Goal: Task Accomplishment & Management: Use online tool/utility

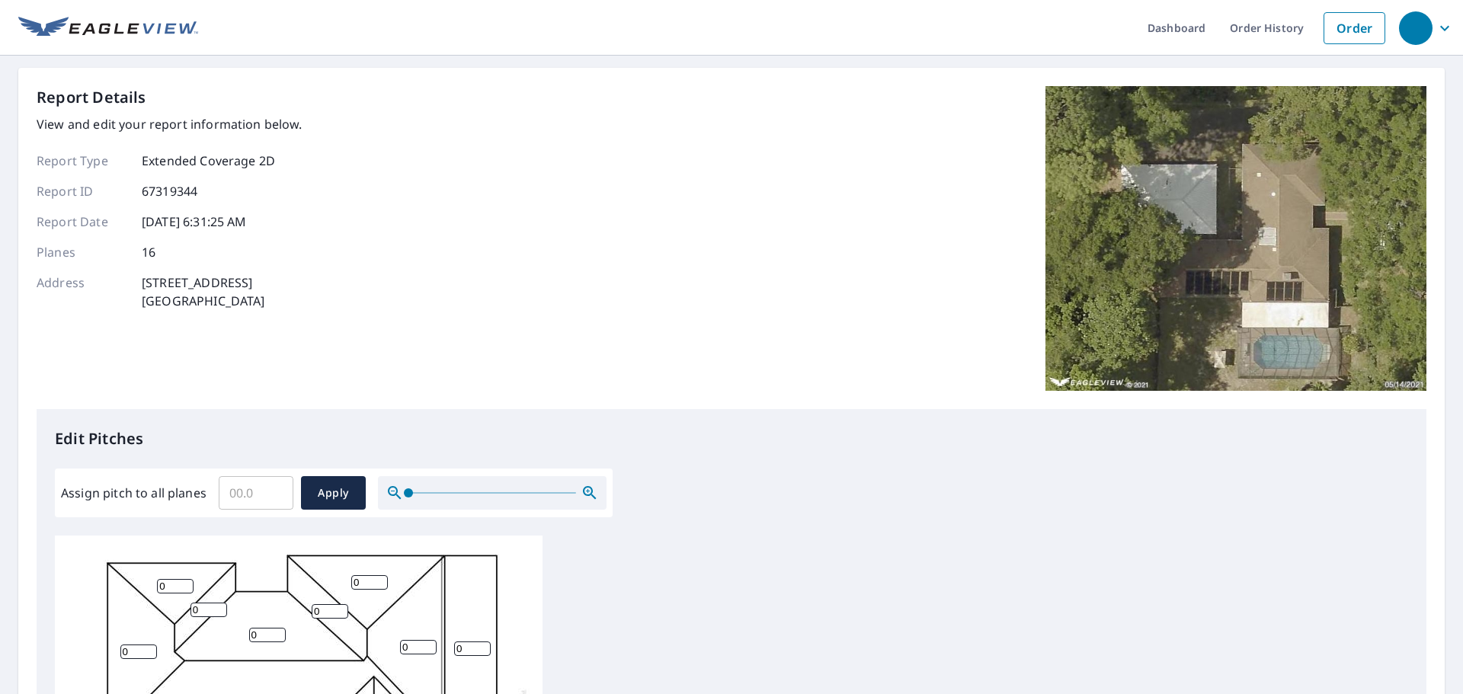
click at [268, 495] on input "Assign pitch to all planes" at bounding box center [256, 493] width 75 height 43
type input "4"
click at [321, 482] on button "Apply" at bounding box center [333, 493] width 65 height 34
type input "4"
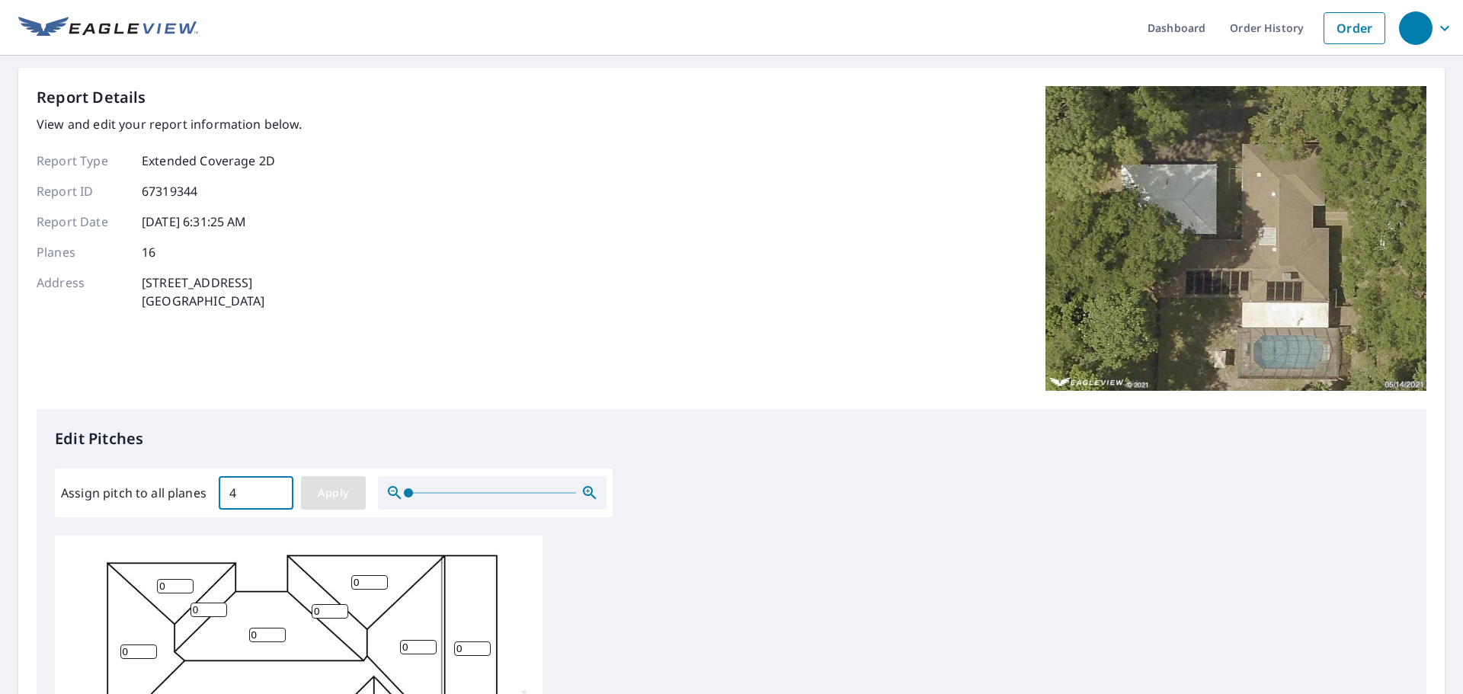
type input "4"
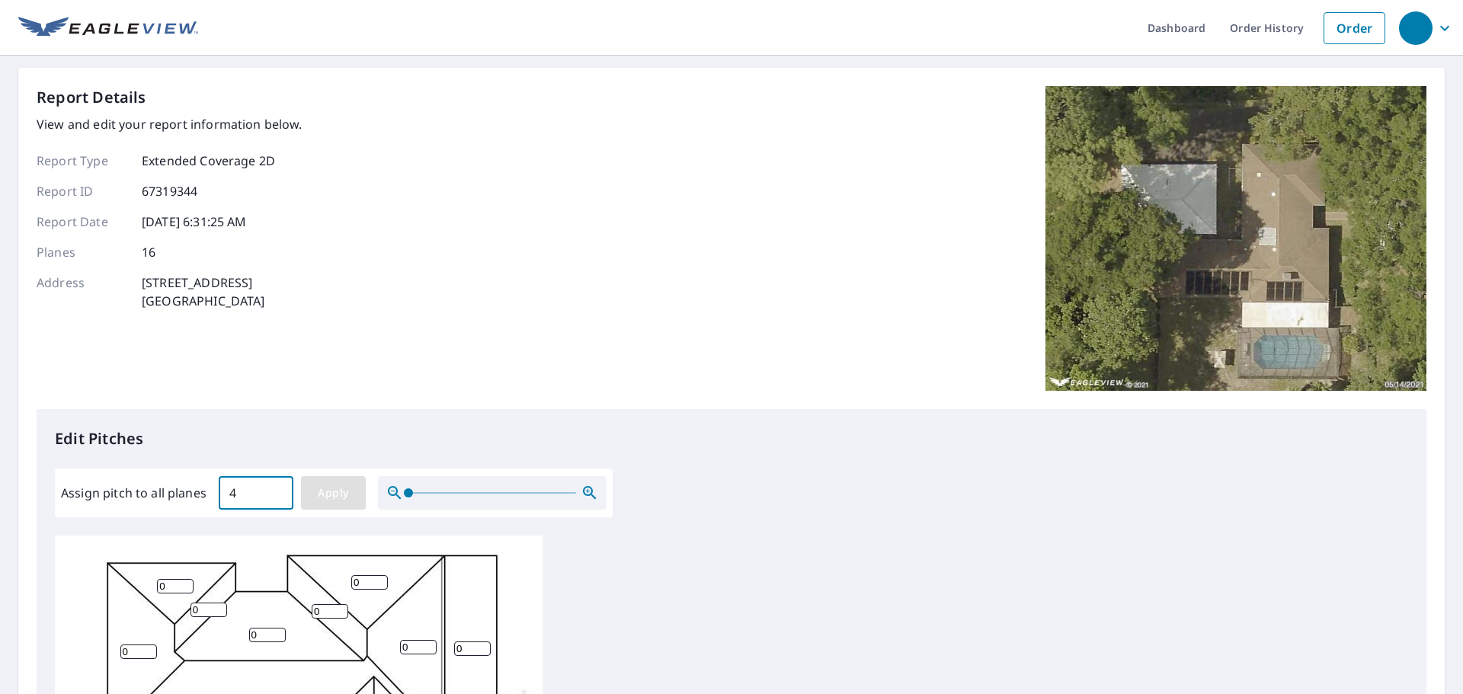
type input "4"
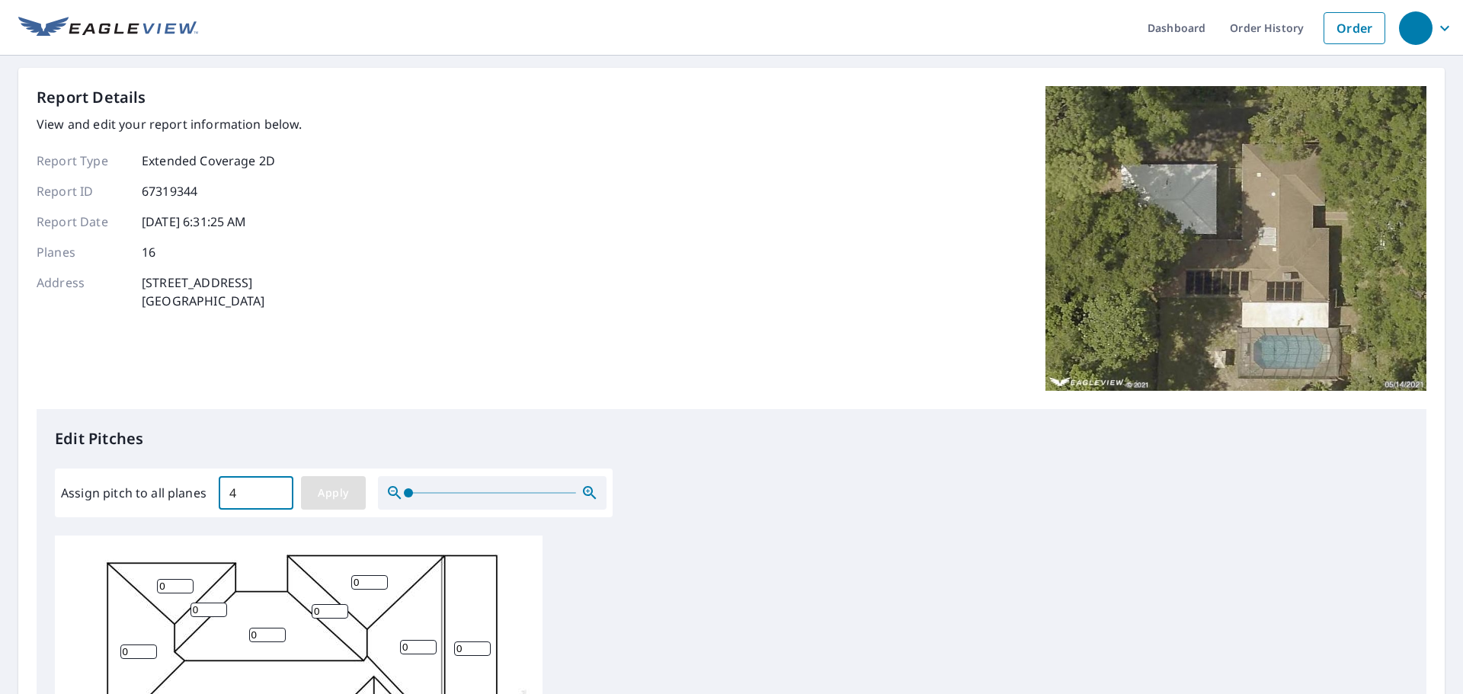
type input "4"
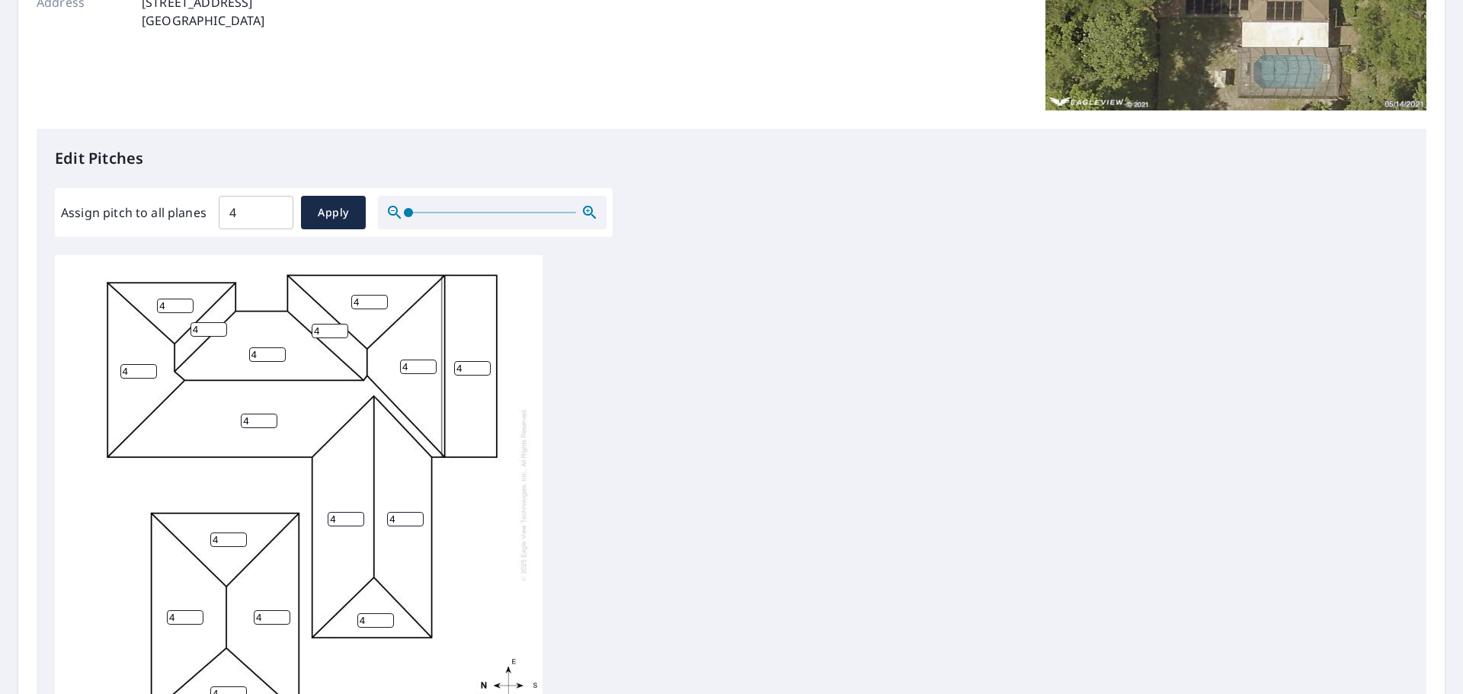
scroll to position [76, 0]
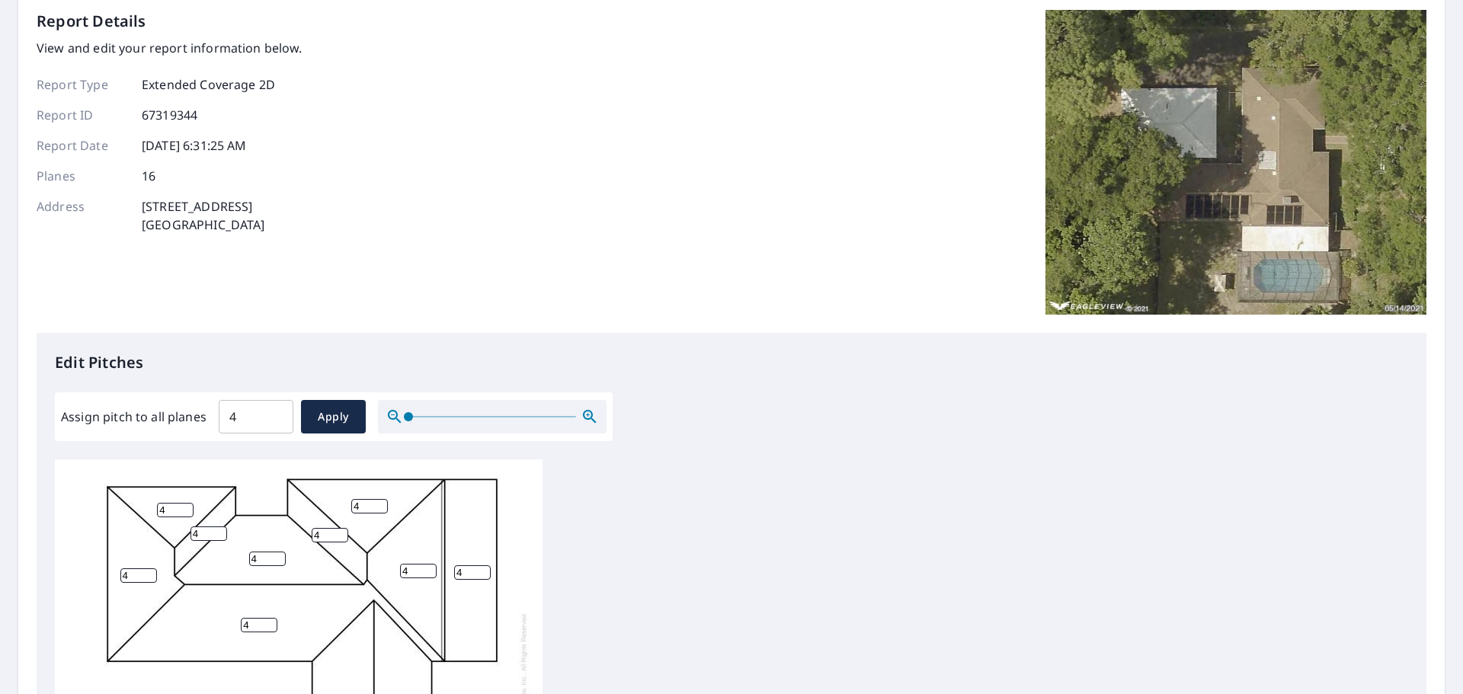
click at [463, 572] on input "4" at bounding box center [472, 572] width 37 height 14
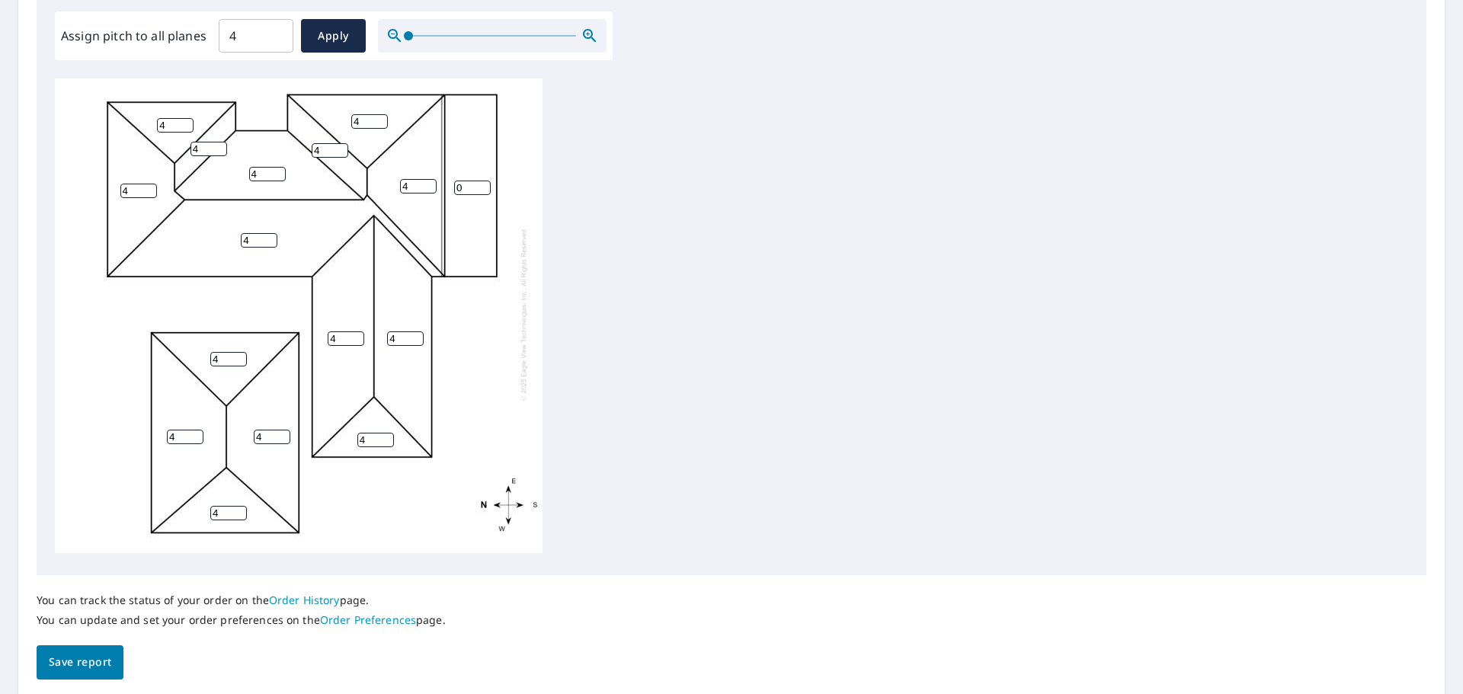
type input "0"
click at [78, 671] on span "Save report" at bounding box center [80, 662] width 62 height 19
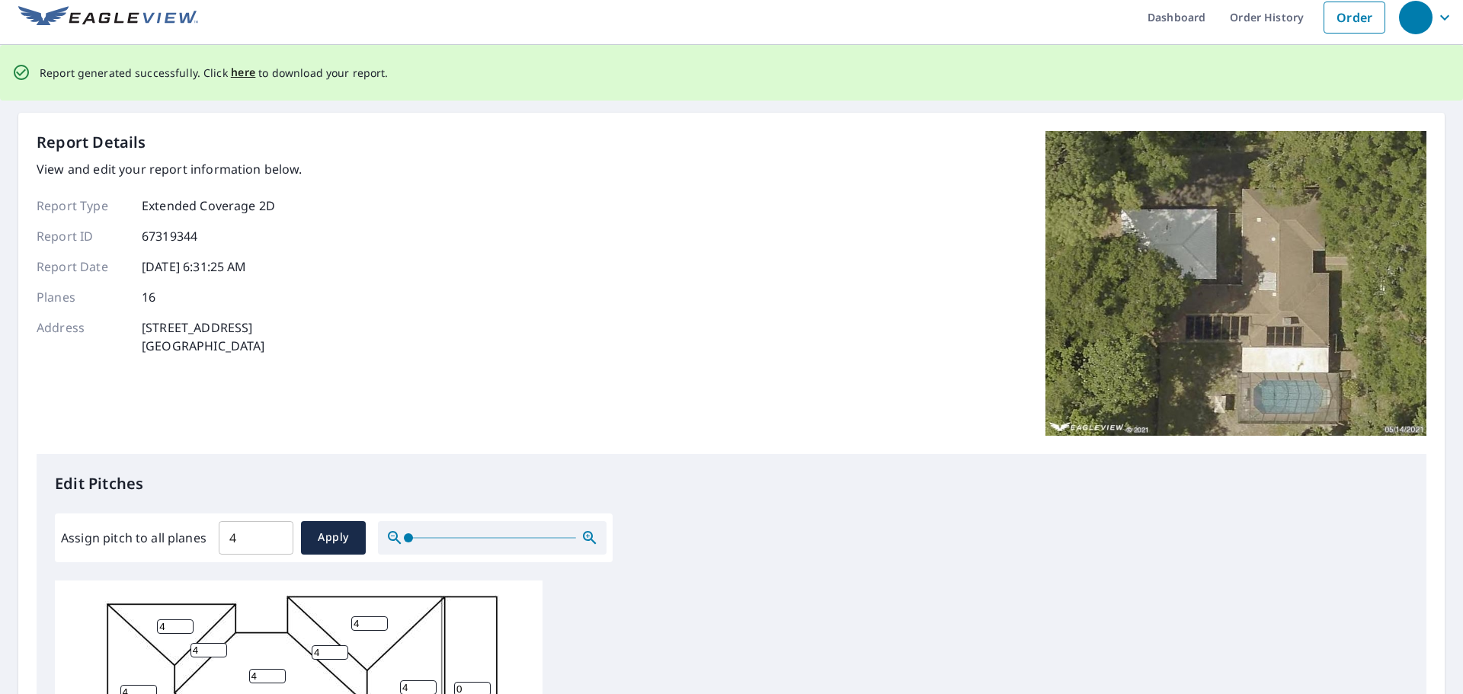
scroll to position [0, 0]
